Goal: Entertainment & Leisure: Consume media (video, audio)

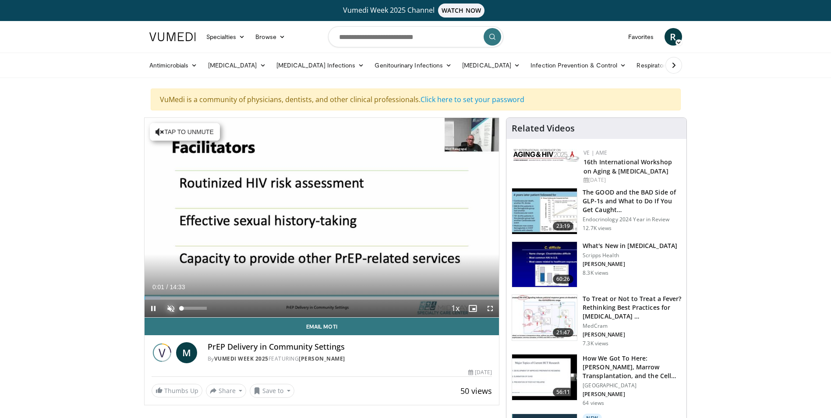
click at [173, 310] on span "Video Player" at bounding box center [171, 309] width 18 height 18
click at [152, 311] on span "Video Player" at bounding box center [154, 309] width 18 height 18
click at [153, 308] on span "Video Player" at bounding box center [154, 309] width 18 height 18
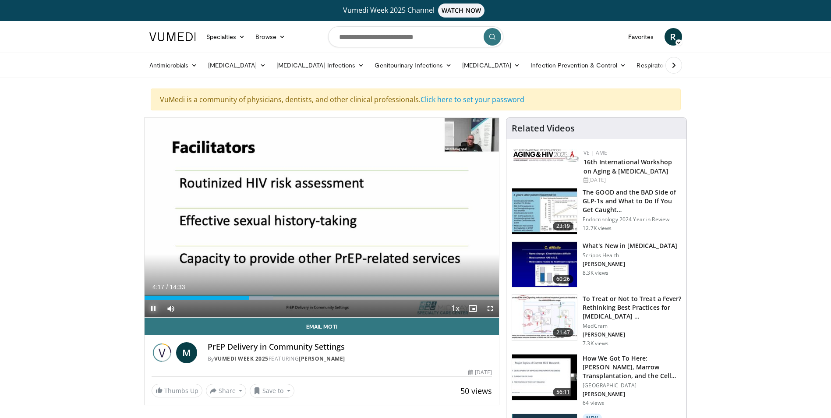
click at [151, 308] on span "Video Player" at bounding box center [154, 309] width 18 height 18
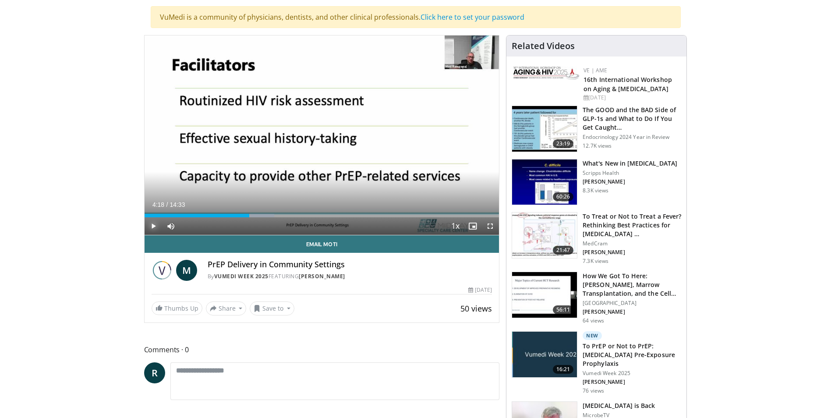
scroll to position [88, 0]
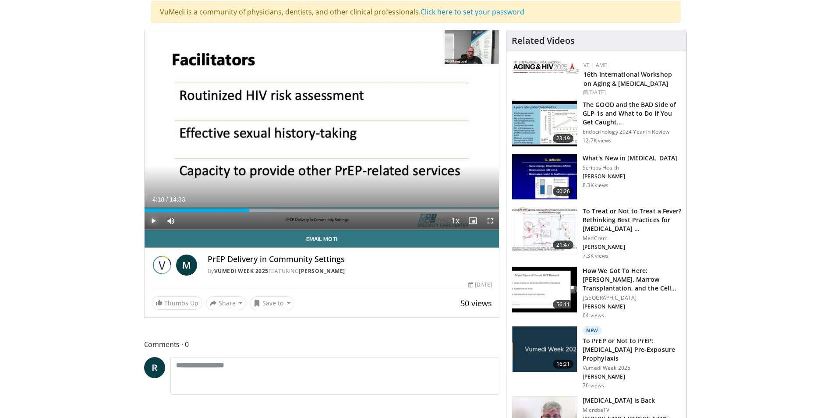
click at [157, 219] on span "Video Player" at bounding box center [154, 221] width 18 height 18
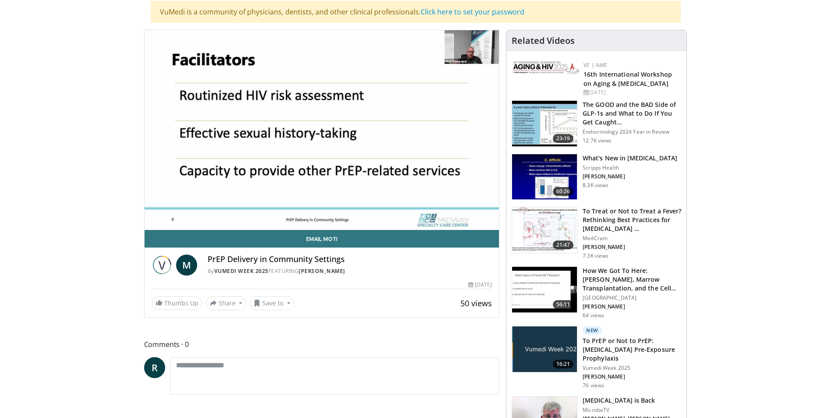
click at [145, 212] on button "Pause" at bounding box center [154, 221] width 18 height 18
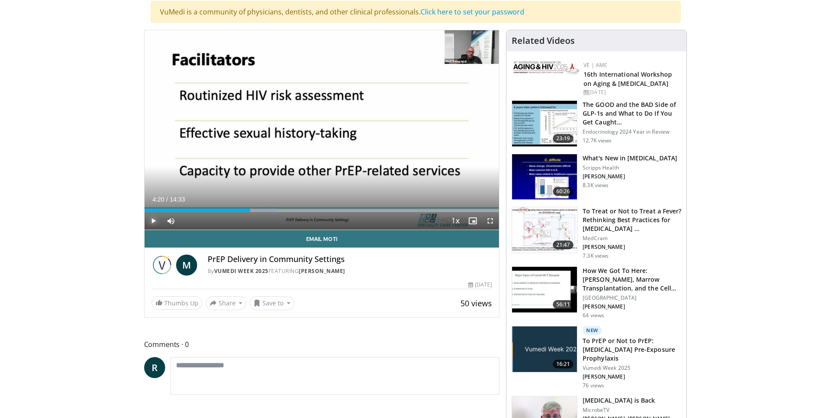
click at [159, 222] on span "Video Player" at bounding box center [154, 221] width 18 height 18
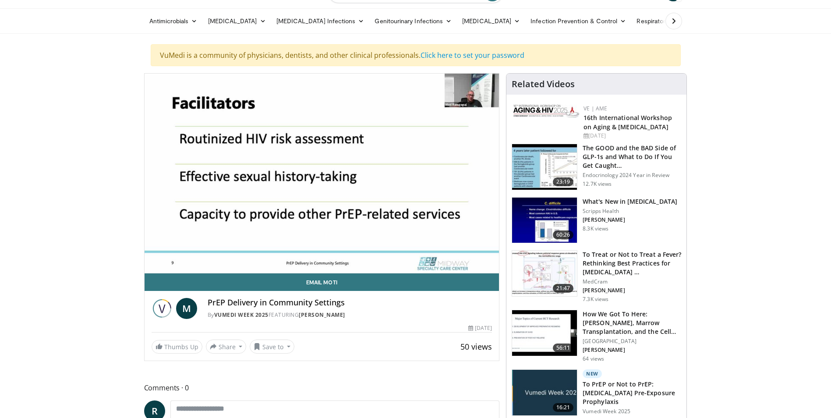
scroll to position [44, 0]
